Goal: Information Seeking & Learning: Check status

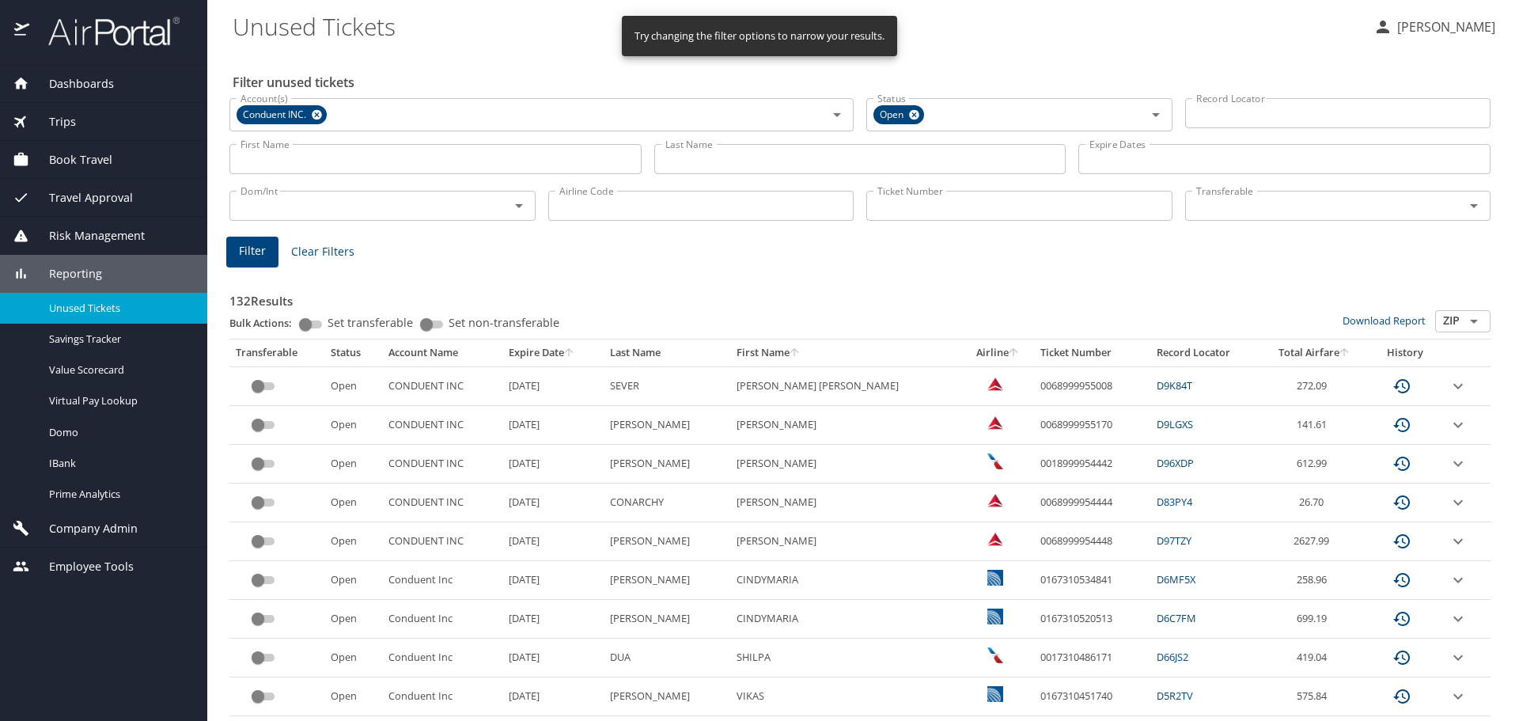
click at [737, 150] on input "Last Name" at bounding box center [860, 159] width 412 height 30
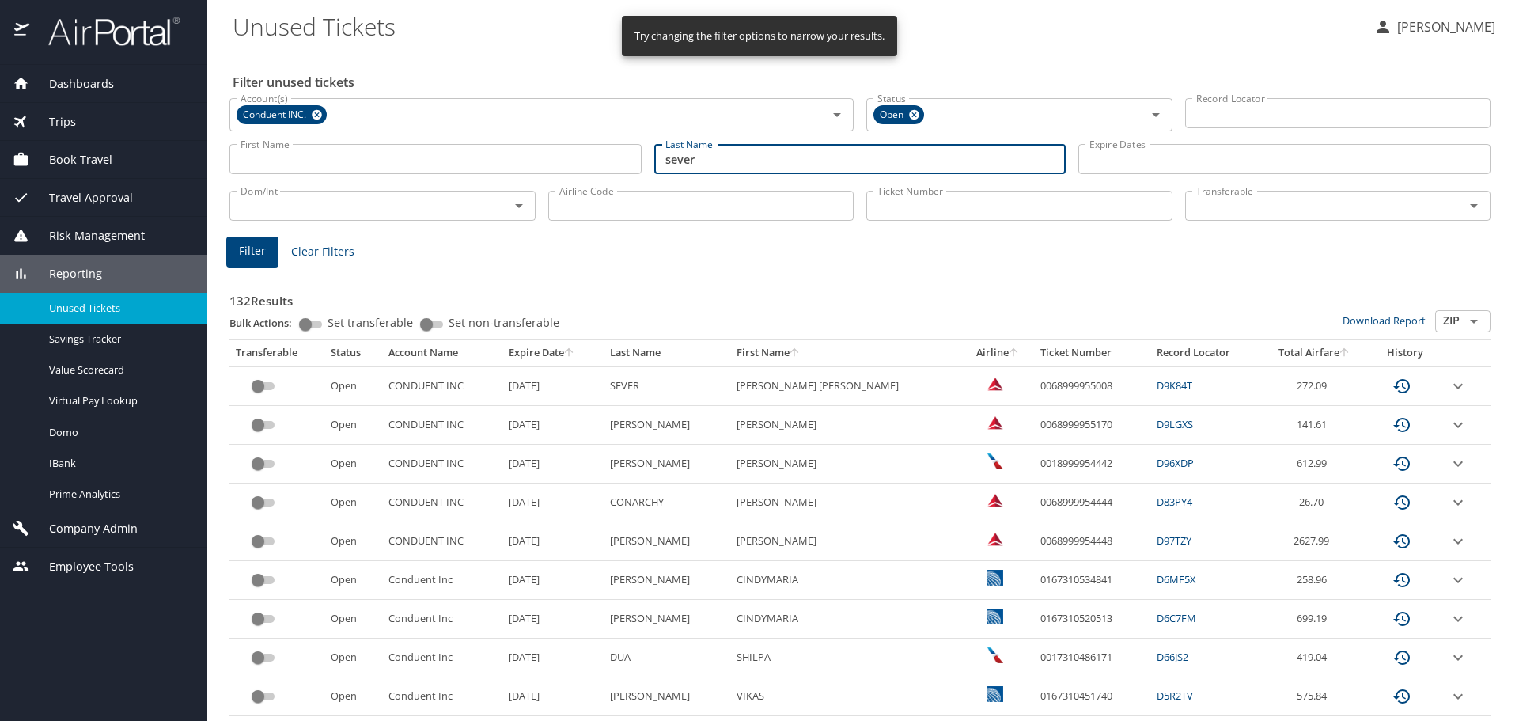
type input "sever"
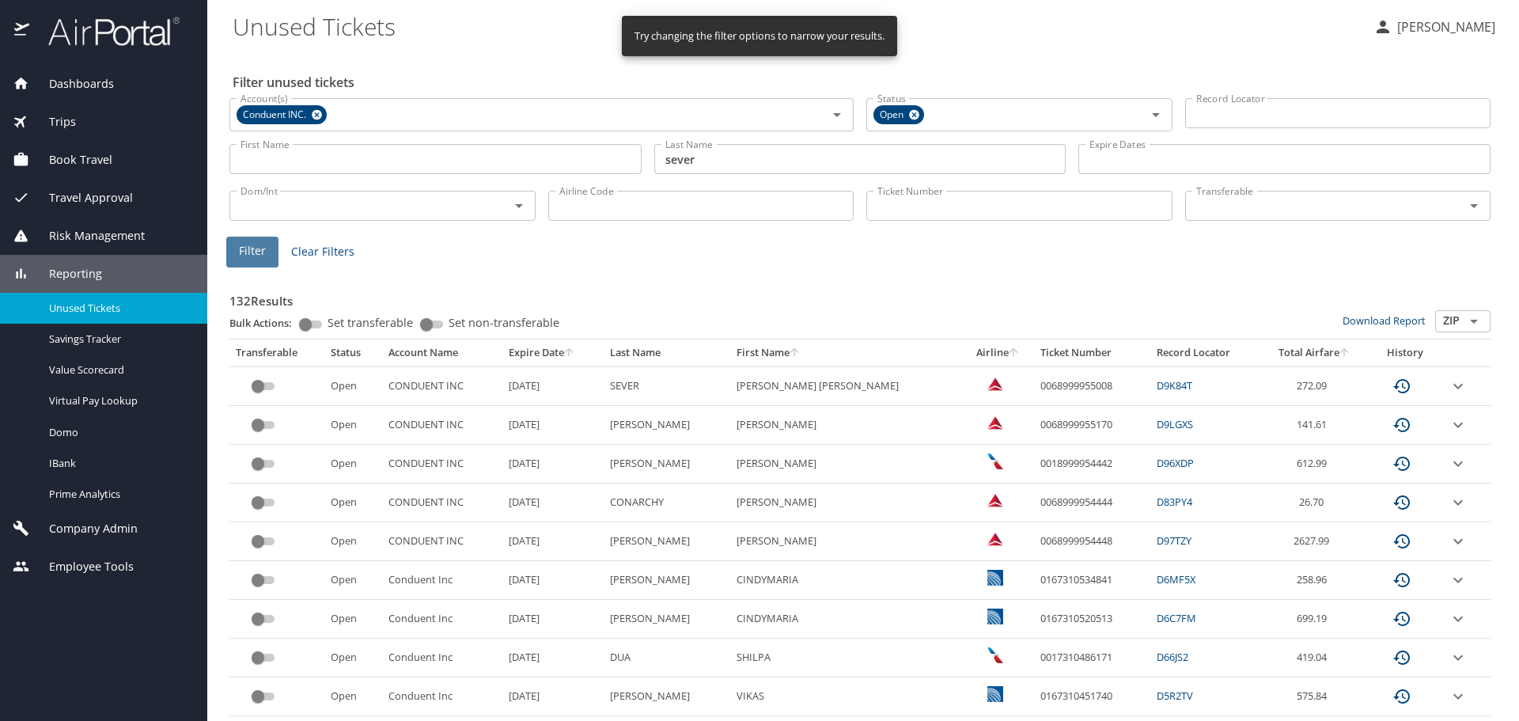
click at [248, 260] on span "Filter" at bounding box center [252, 251] width 27 height 20
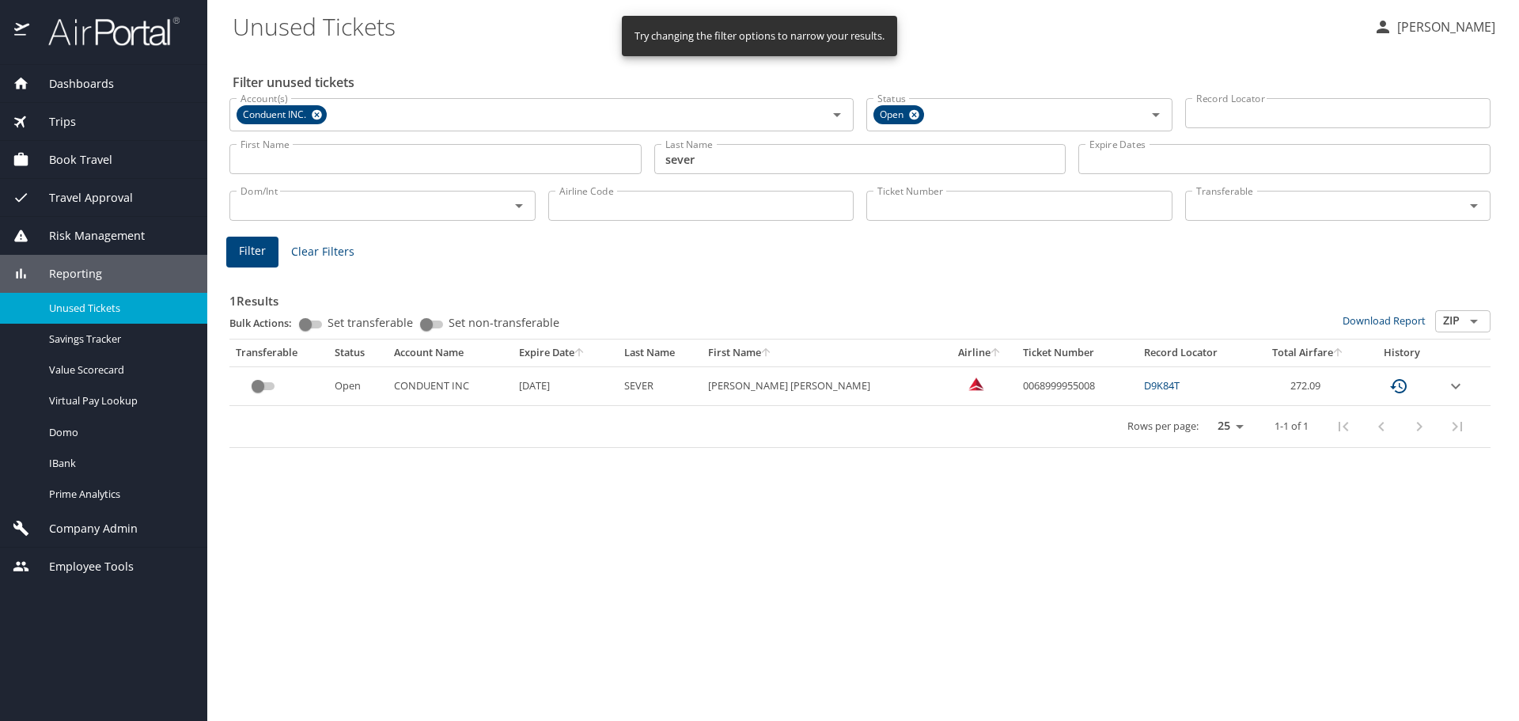
click at [1215, 203] on input "Transferable" at bounding box center [1315, 205] width 250 height 21
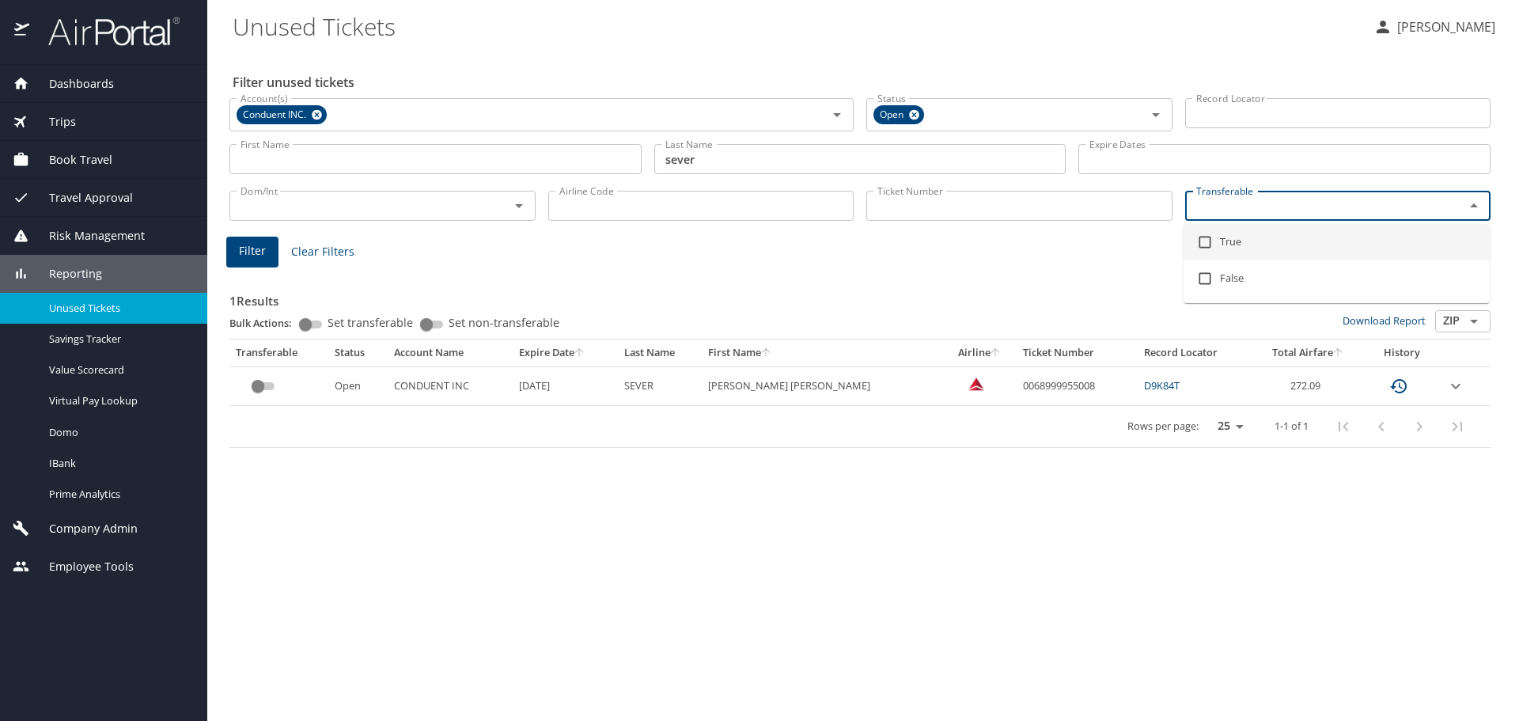
click at [1205, 241] on input "checkbox" at bounding box center [1205, 242] width 30 height 30
checkbox input "true"
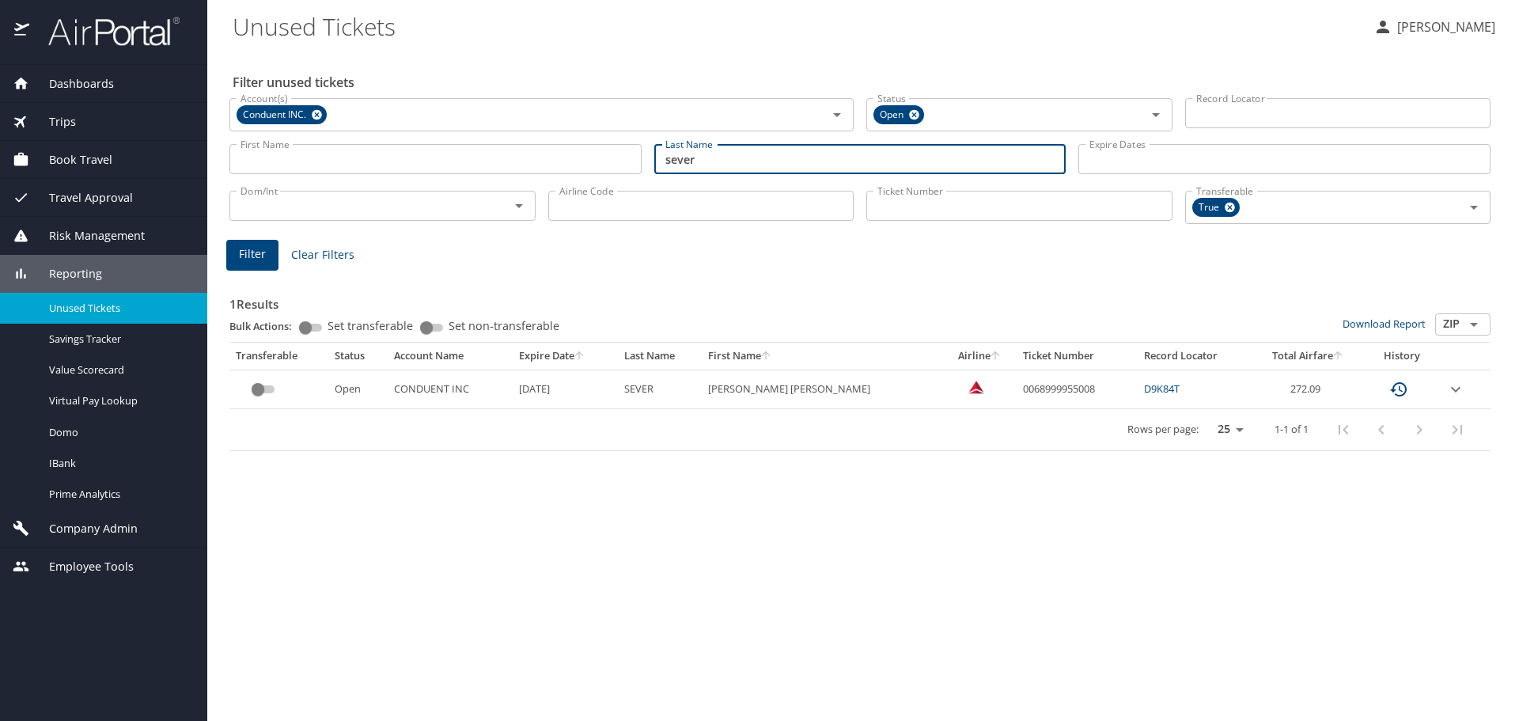
drag, startPoint x: 648, startPoint y: 172, endPoint x: 472, endPoint y: 187, distance: 177.1
click at [474, 188] on div "Filter unused tickets Account(s) Conduent INC. Account(s) Status Open Status Re…" at bounding box center [863, 386] width 1261 height 670
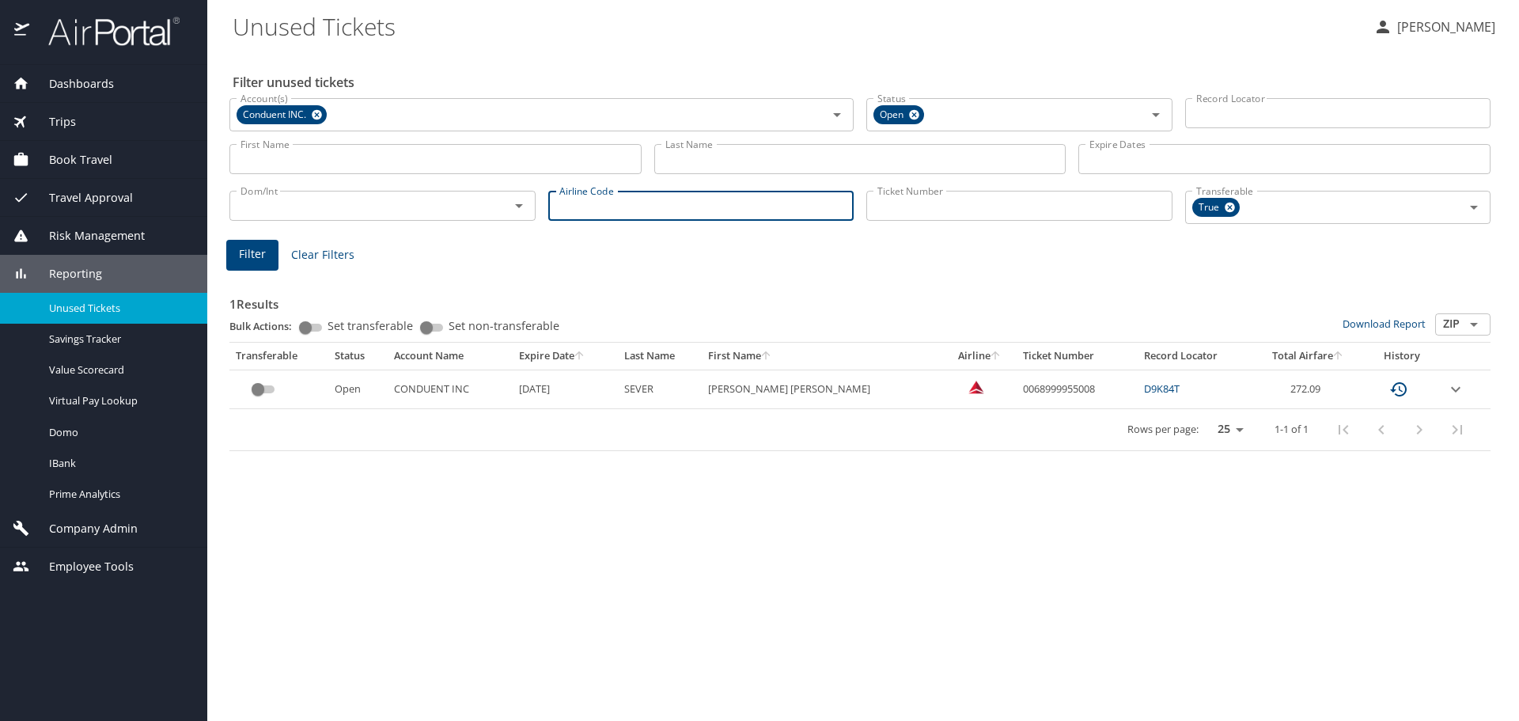
drag, startPoint x: 559, startPoint y: 213, endPoint x: 566, endPoint y: 205, distance: 10.1
click at [565, 206] on input "Airline Code" at bounding box center [701, 206] width 306 height 30
type input "ua"
click at [252, 253] on span "Filter" at bounding box center [252, 254] width 27 height 20
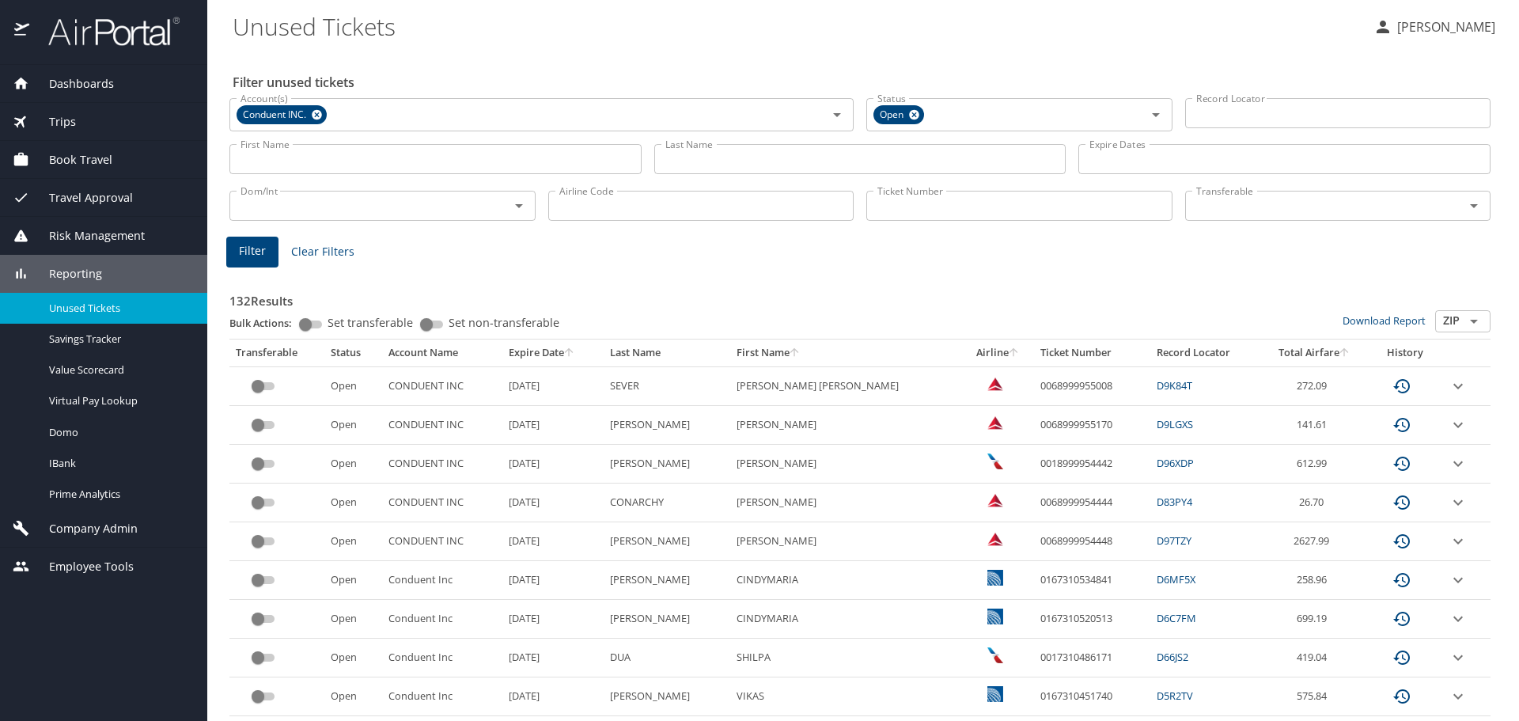
click at [1271, 215] on input "Transferable" at bounding box center [1315, 205] width 250 height 21
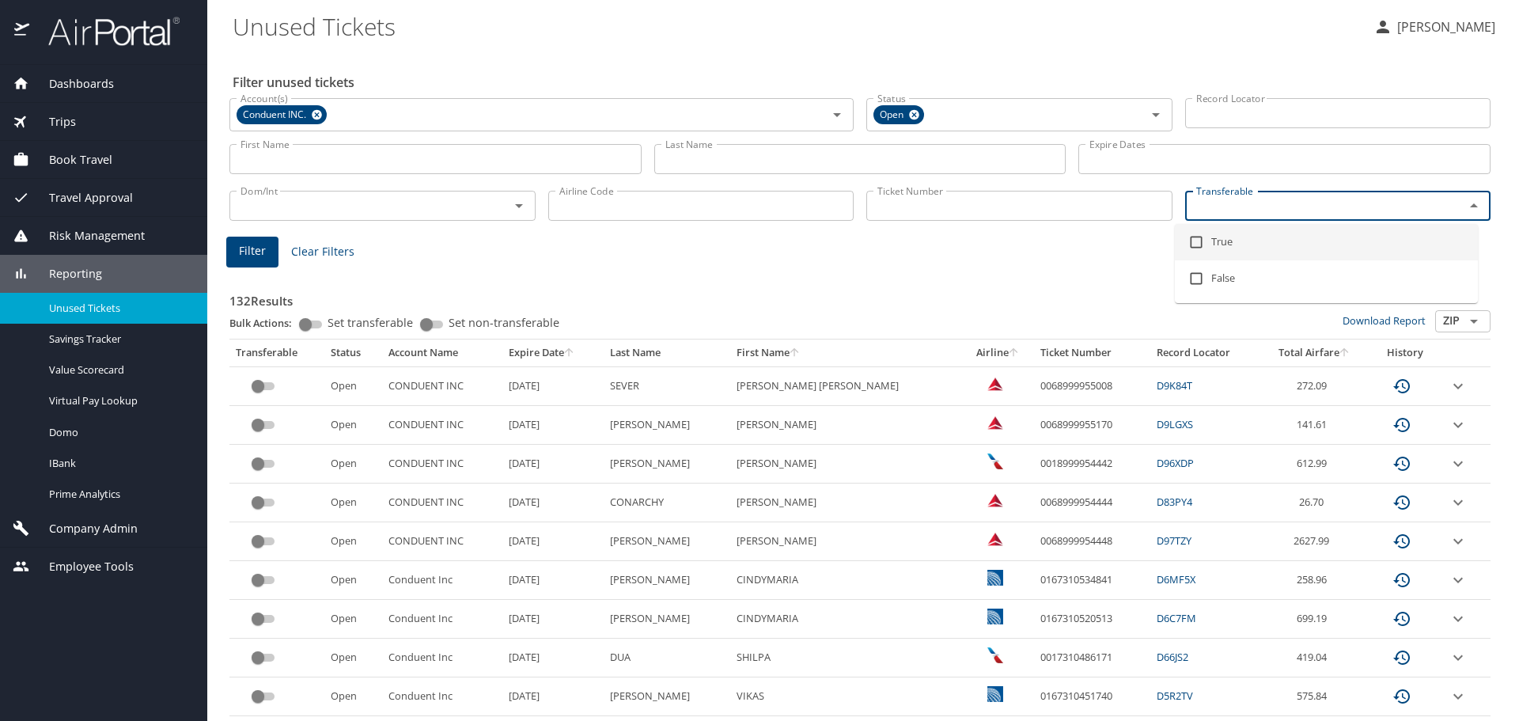
click at [1199, 244] on input "checkbox" at bounding box center [1196, 242] width 30 height 30
checkbox input "true"
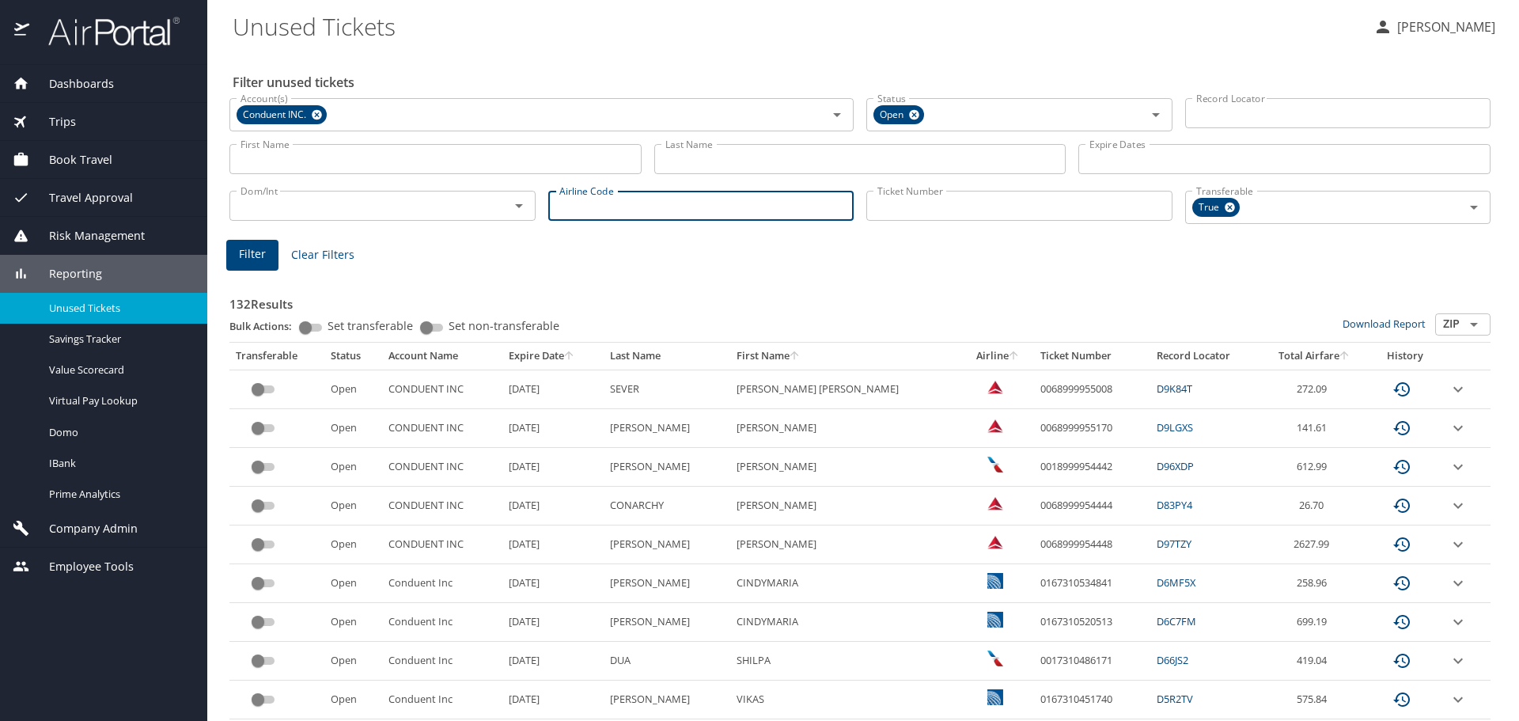
click at [632, 211] on input "Airline Code" at bounding box center [701, 206] width 306 height 30
type input "dl"
click at [272, 256] on button "Filter" at bounding box center [252, 255] width 52 height 31
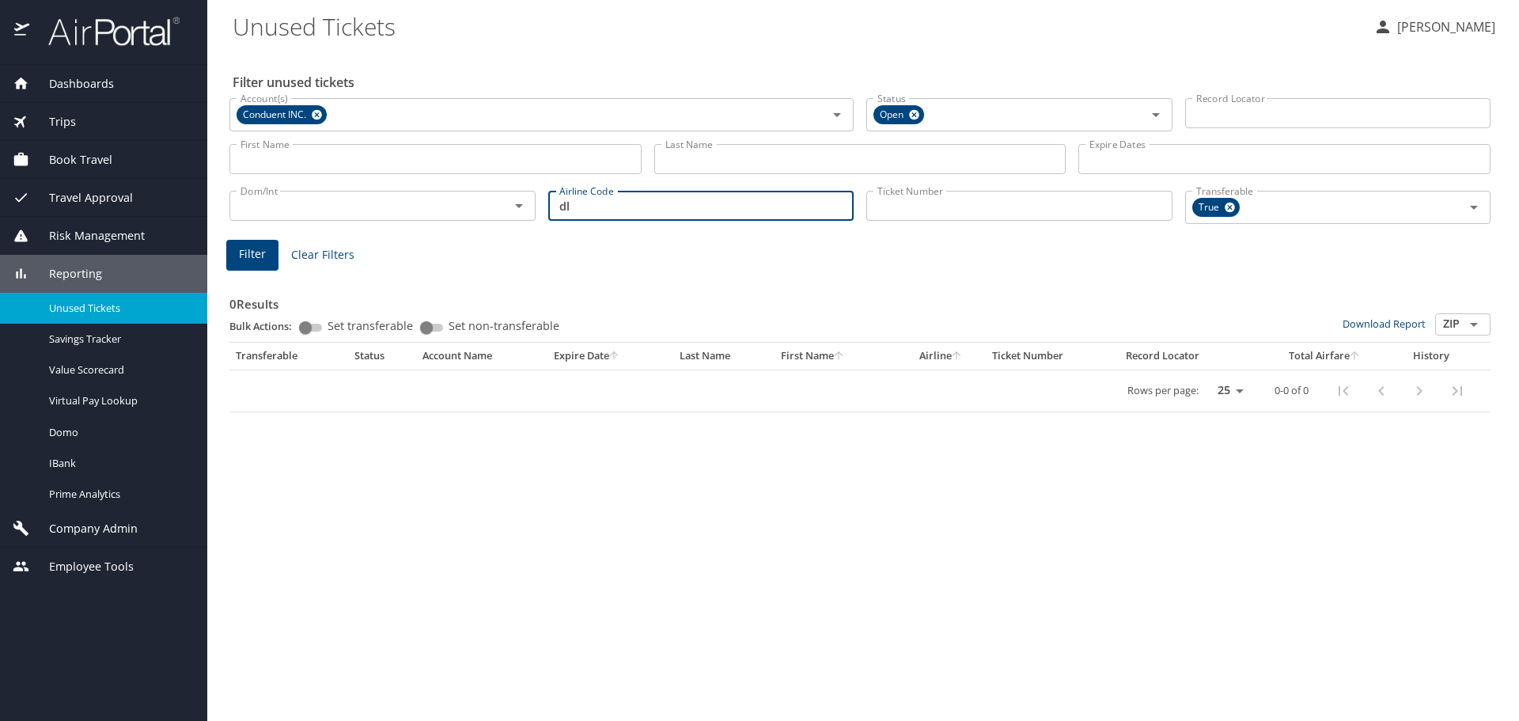
drag, startPoint x: 573, startPoint y: 203, endPoint x: 411, endPoint y: 195, distance: 161.6
click at [415, 197] on div "Dom/Int Dom/Int Airline Code dl Airline Code Ticket Number Ticket Number Transf…" at bounding box center [860, 205] width 1274 height 55
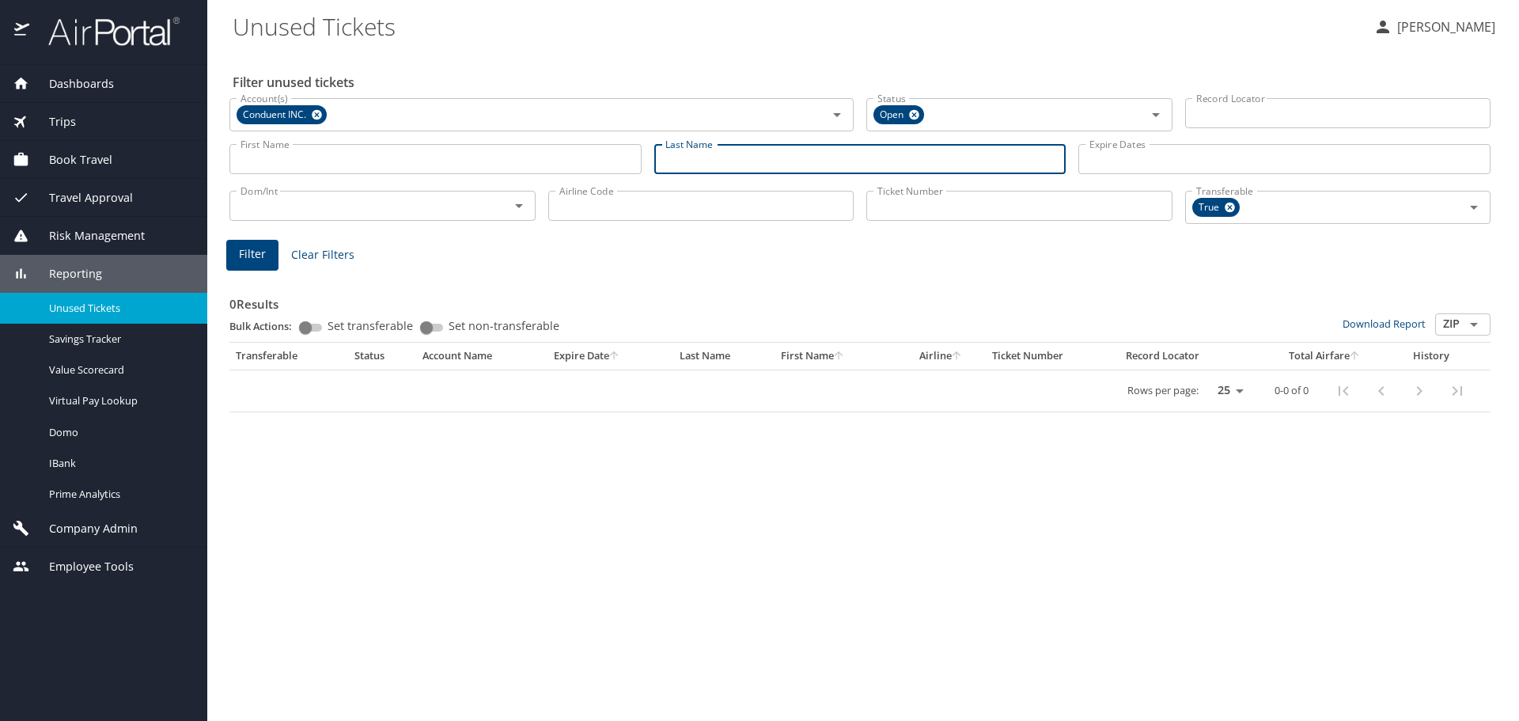
click at [729, 150] on input "Last Name" at bounding box center [860, 159] width 412 height 30
click at [1226, 209] on icon at bounding box center [1230, 208] width 10 height 10
type input "[PERSON_NAME]"
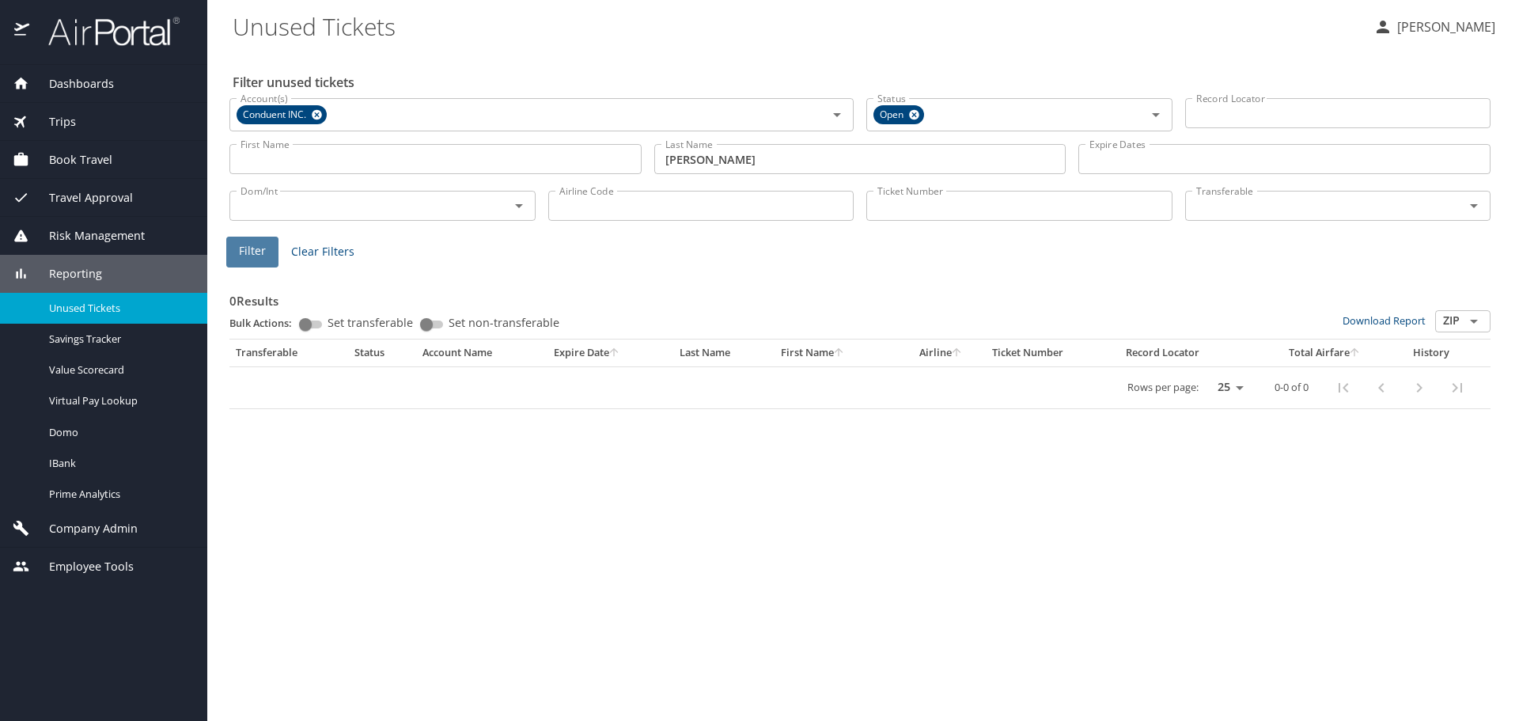
click at [240, 243] on span "Filter" at bounding box center [252, 251] width 27 height 20
